Goal: Task Accomplishment & Management: Use online tool/utility

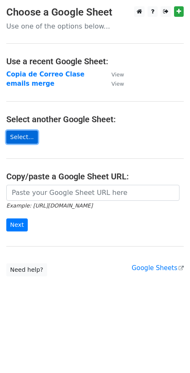
click at [26, 137] on link "Select..." at bounding box center [21, 136] width 31 height 13
click at [18, 136] on link "Select..." at bounding box center [21, 136] width 31 height 13
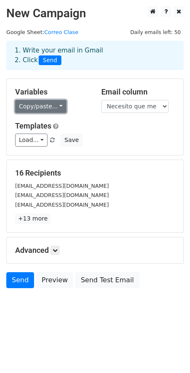
click at [54, 110] on link "Copy/paste..." at bounding box center [40, 106] width 51 height 13
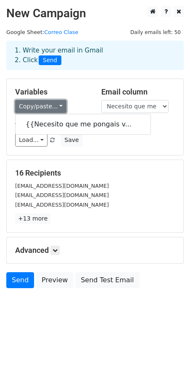
click at [54, 110] on link "Copy/paste..." at bounding box center [40, 106] width 51 height 13
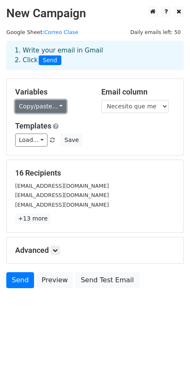
click at [54, 110] on link "Copy/paste..." at bounding box center [40, 106] width 51 height 13
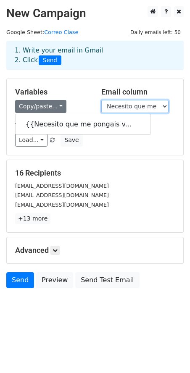
click at [166, 110] on select "Necesito que me pongais vuestros correos de educarex." at bounding box center [134, 106] width 67 height 13
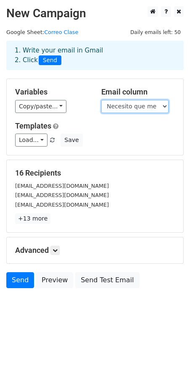
click at [166, 110] on select "Necesito que me pongais vuestros correos de educarex." at bounding box center [134, 106] width 67 height 13
click at [167, 106] on select "Necesito que me pongais vuestros correos de educarex." at bounding box center [134, 106] width 67 height 13
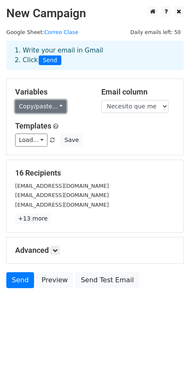
click at [43, 106] on link "Copy/paste..." at bounding box center [40, 106] width 51 height 13
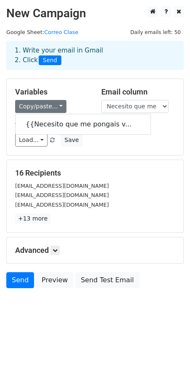
click at [121, 214] on p "+13 more" at bounding box center [94, 218] width 159 height 10
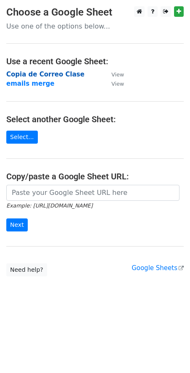
click at [29, 77] on strong "Copia de Correo Clase" at bounding box center [45, 74] width 78 height 8
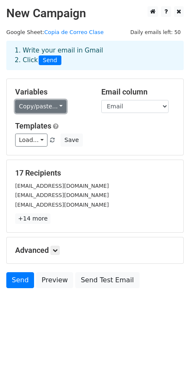
click at [55, 109] on link "Copy/paste..." at bounding box center [40, 106] width 51 height 13
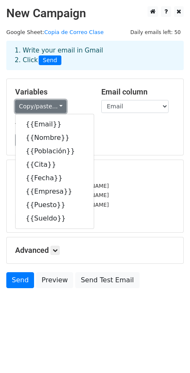
click at [55, 109] on link "Copy/paste..." at bounding box center [40, 106] width 51 height 13
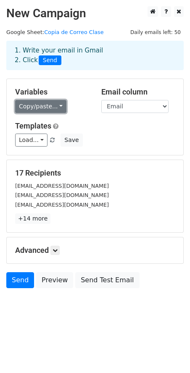
click at [48, 109] on link "Copy/paste..." at bounding box center [40, 106] width 51 height 13
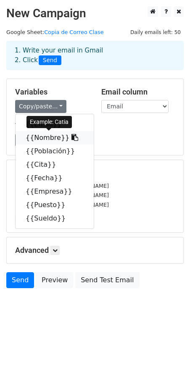
click at [47, 138] on link "{{Nombre}}" at bounding box center [55, 137] width 78 height 13
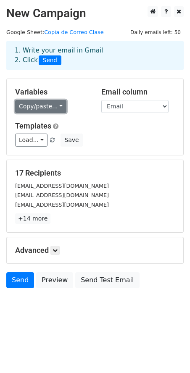
click at [46, 105] on link "Copy/paste..." at bounding box center [40, 106] width 51 height 13
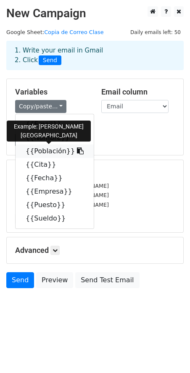
click at [52, 156] on link "{{Población}}" at bounding box center [55, 150] width 78 height 13
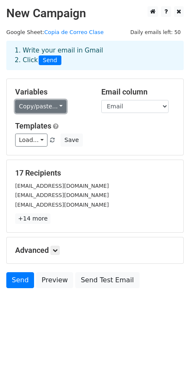
click at [54, 112] on link "Copy/paste..." at bounding box center [40, 106] width 51 height 13
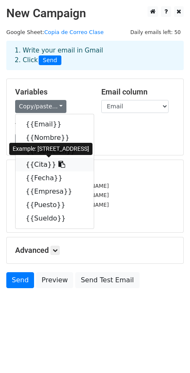
click at [35, 162] on link "{{Cita}}" at bounding box center [55, 164] width 78 height 13
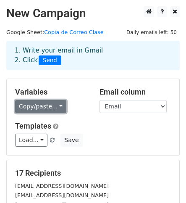
click at [53, 105] on link "Copy/paste..." at bounding box center [40, 106] width 51 height 13
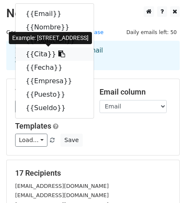
click at [40, 53] on link "{{Cita}}" at bounding box center [55, 53] width 78 height 13
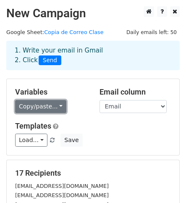
click at [27, 110] on link "Copy/paste..." at bounding box center [40, 106] width 51 height 13
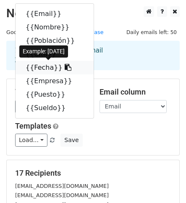
click at [42, 71] on link "{{Fecha}}" at bounding box center [55, 67] width 78 height 13
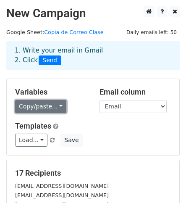
click at [32, 108] on link "Copy/paste..." at bounding box center [40, 106] width 51 height 13
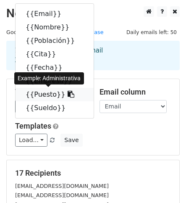
click at [44, 93] on link "{{Puesto}}" at bounding box center [55, 94] width 78 height 13
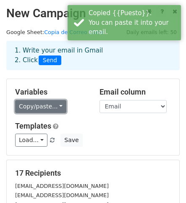
click at [55, 108] on link "Copy/paste..." at bounding box center [40, 106] width 51 height 13
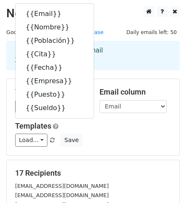
click at [68, 119] on div "Variables Copy/paste... {{Email}} {{Nombre}} {{Población}} {{Cita}} {{Fecha}} {…" at bounding box center [93, 117] width 172 height 76
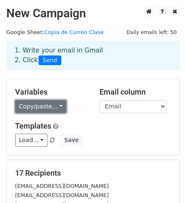
click at [52, 108] on link "Copy/paste..." at bounding box center [40, 106] width 51 height 13
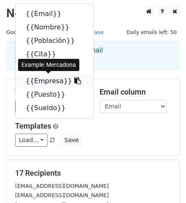
click at [44, 81] on link "{{Empresa}}" at bounding box center [55, 80] width 78 height 13
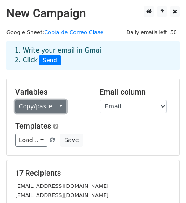
click at [45, 105] on link "Copy/paste..." at bounding box center [40, 106] width 51 height 13
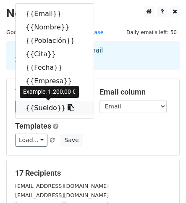
click at [43, 110] on link "{{Sueldo}}" at bounding box center [55, 107] width 78 height 13
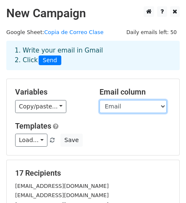
click at [145, 107] on select "Email Nombre Población Cita Fecha Empresa Puesto Sueldo" at bounding box center [132, 106] width 67 height 13
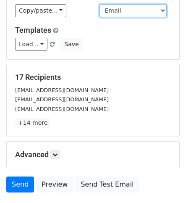
scroll to position [96, 0]
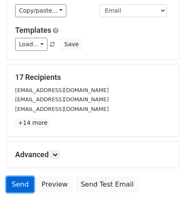
click at [23, 180] on link "Send" at bounding box center [20, 184] width 28 height 16
